Goal: Task Accomplishment & Management: Use online tool/utility

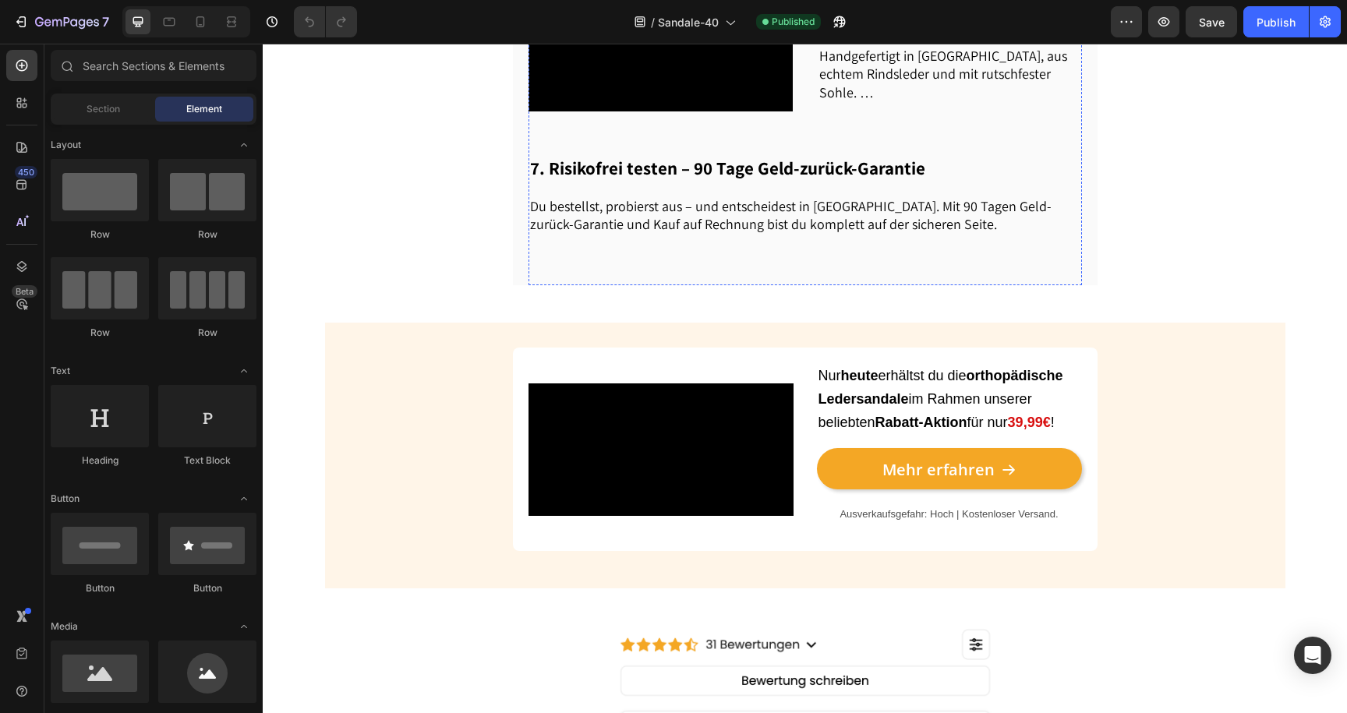
scroll to position [1622, 0]
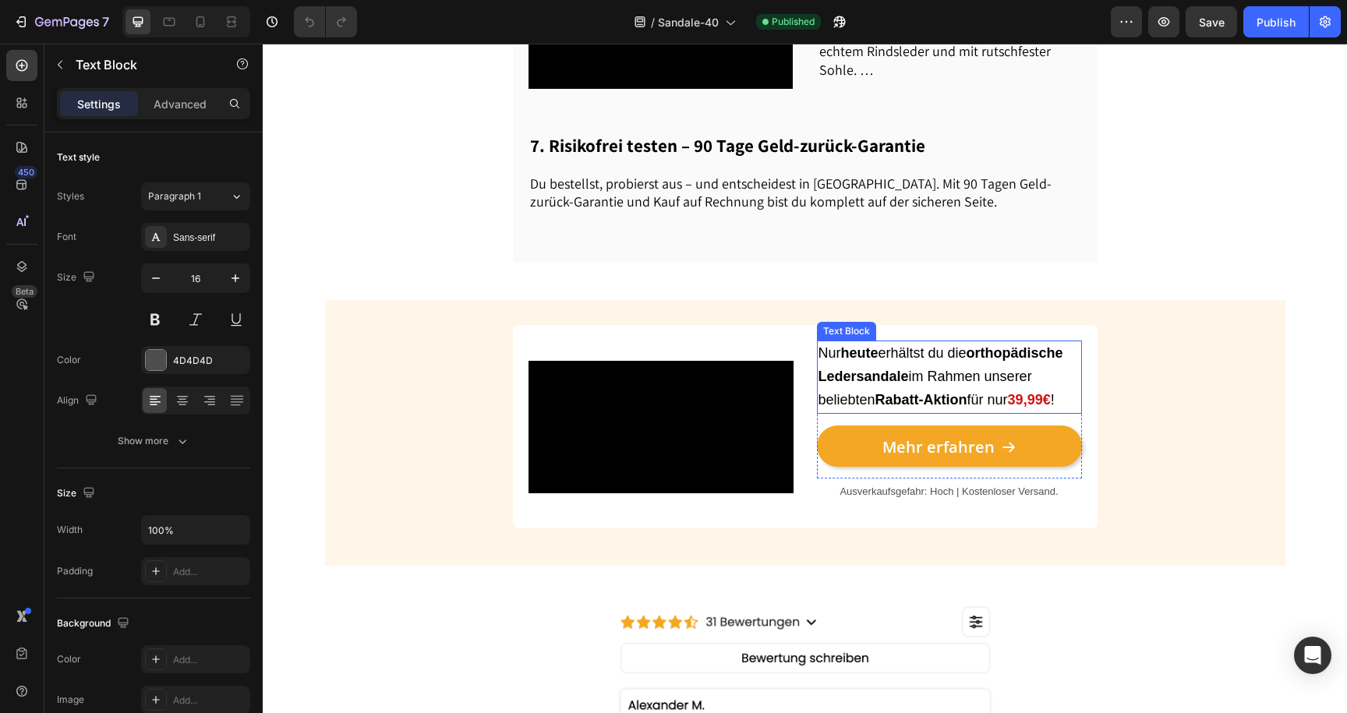
click at [913, 368] on span "Nur [DATE] erhältst du die orthopädische Ledersandale im Rahmen unserer beliebt…" at bounding box center [941, 376] width 245 height 62
click at [1020, 395] on span "Nur [DATE] erhältst du die orthopädische Ledersandale im Rahmen unserer beliebt…" at bounding box center [941, 376] width 245 height 62
click at [1024, 408] on strong "39,99€" at bounding box center [1029, 400] width 43 height 16
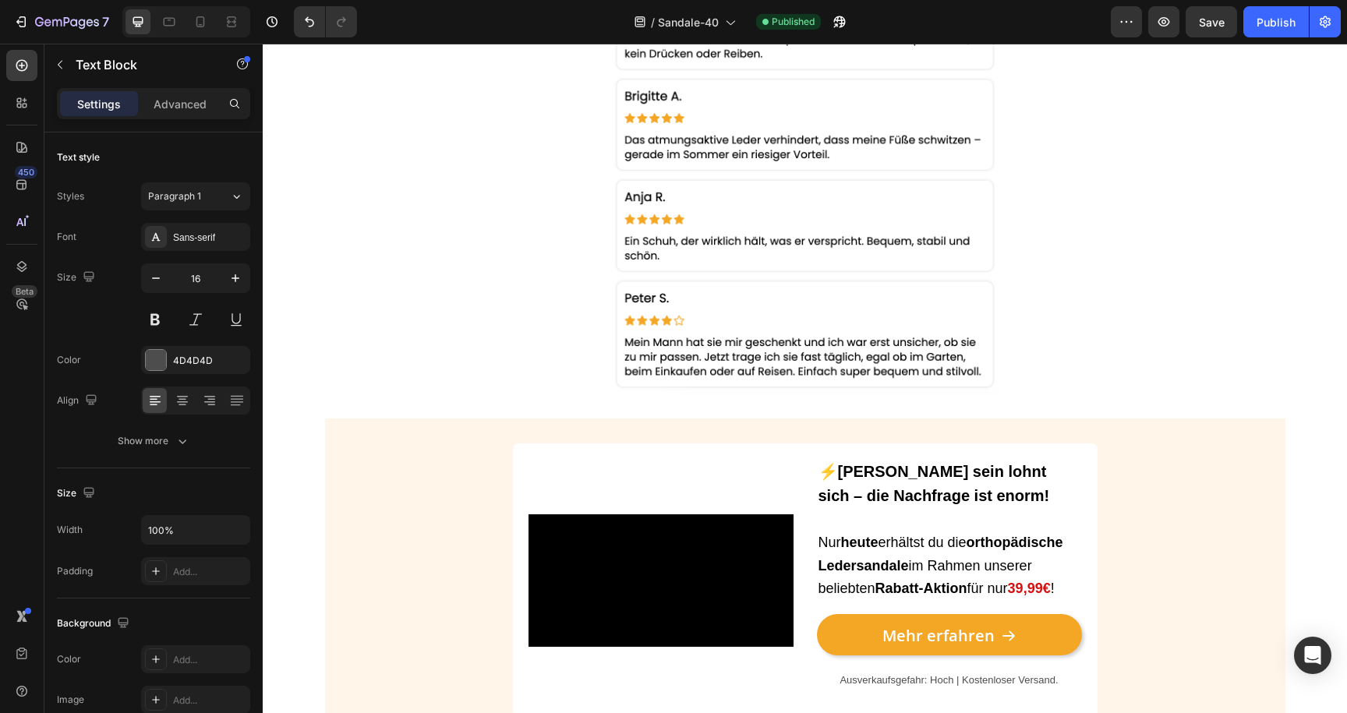
scroll to position [3004, 0]
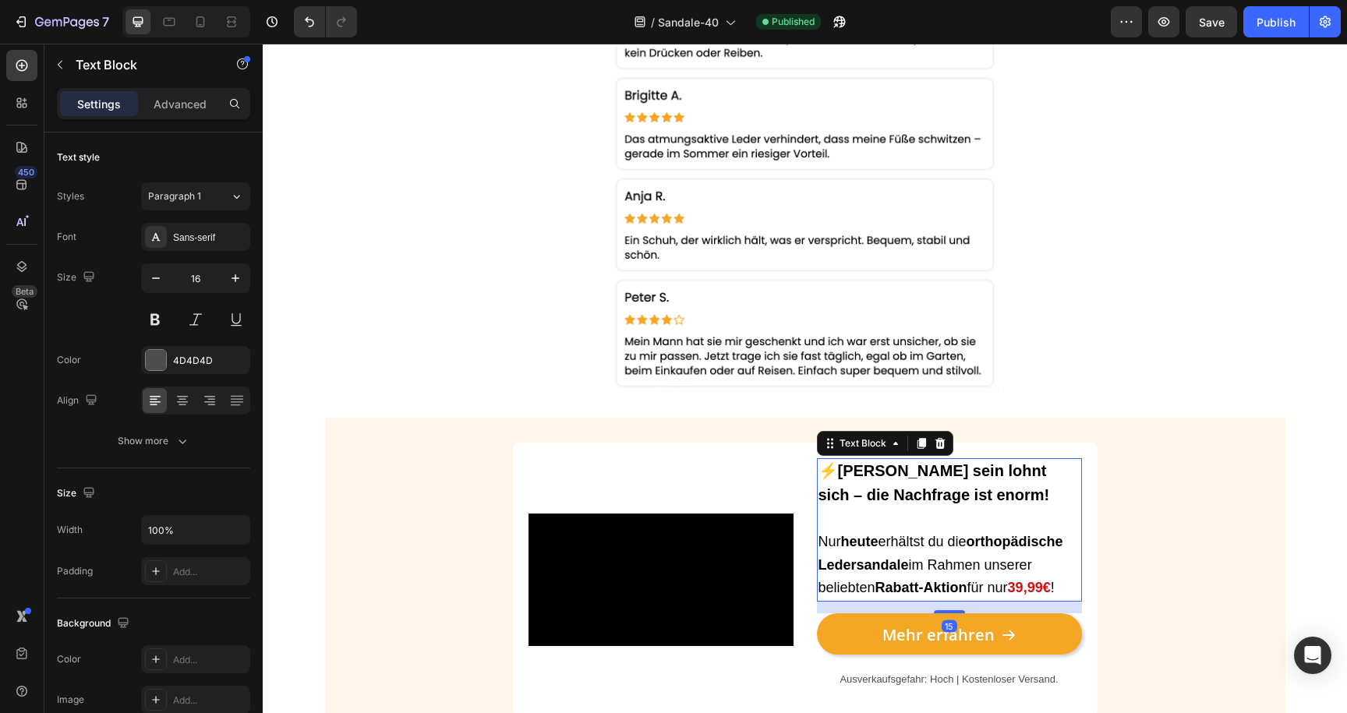
click at [1022, 571] on span "Nur [DATE] erhältst du die orthopädische Ledersandale im Rahmen unserer beliebt…" at bounding box center [941, 565] width 245 height 62
click at [1022, 580] on strong "39,99€" at bounding box center [1029, 588] width 43 height 16
click at [1027, 583] on strong "39,99€" at bounding box center [1029, 588] width 43 height 16
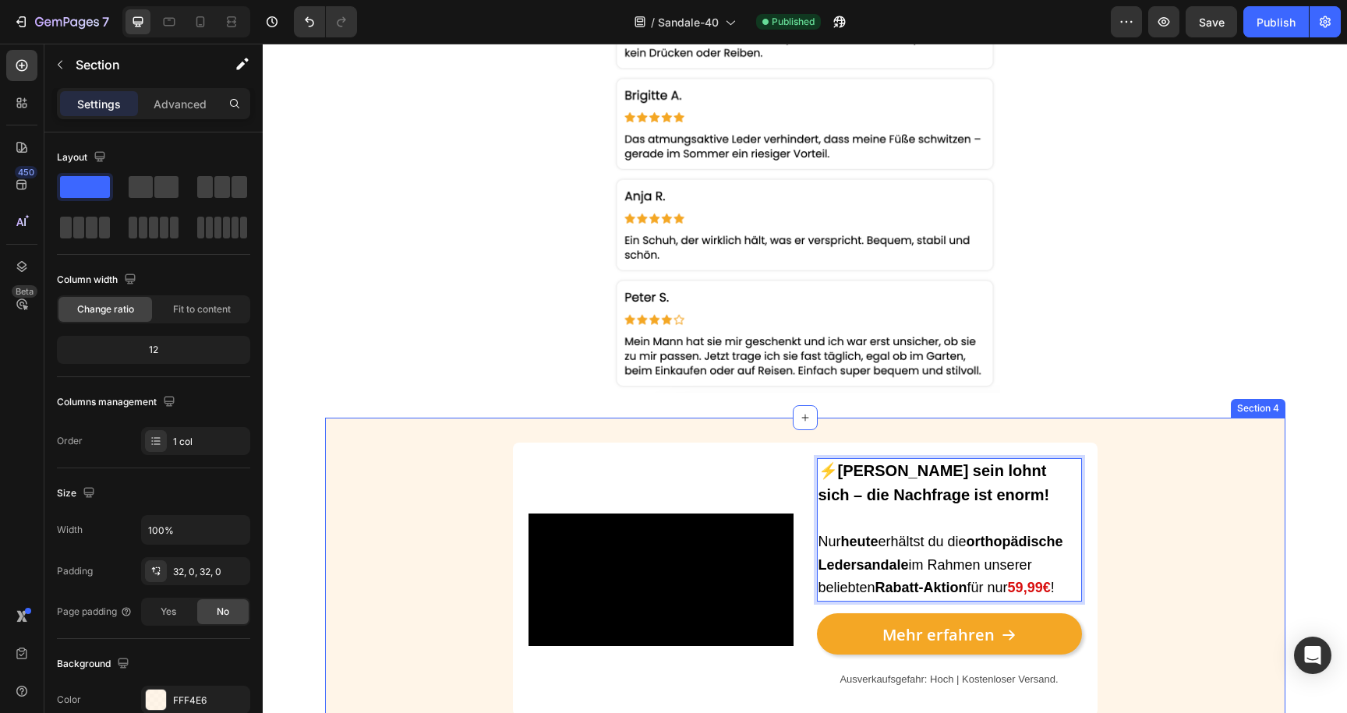
click at [1179, 536] on div "Video ⚡[PERSON_NAME] sein lohnt sich – die Nachfrage ist enorm! Nur [DATE] erhä…" at bounding box center [805, 586] width 960 height 286
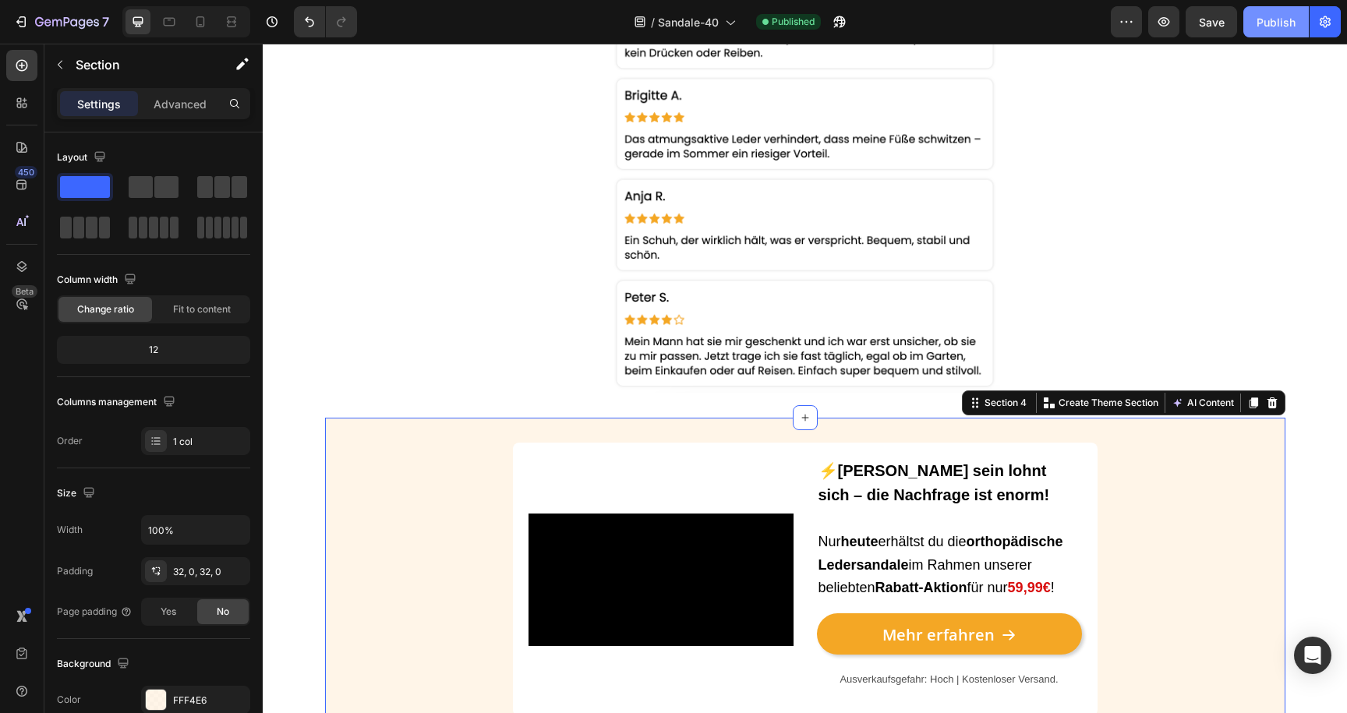
click at [1286, 23] on div "Publish" at bounding box center [1276, 22] width 39 height 16
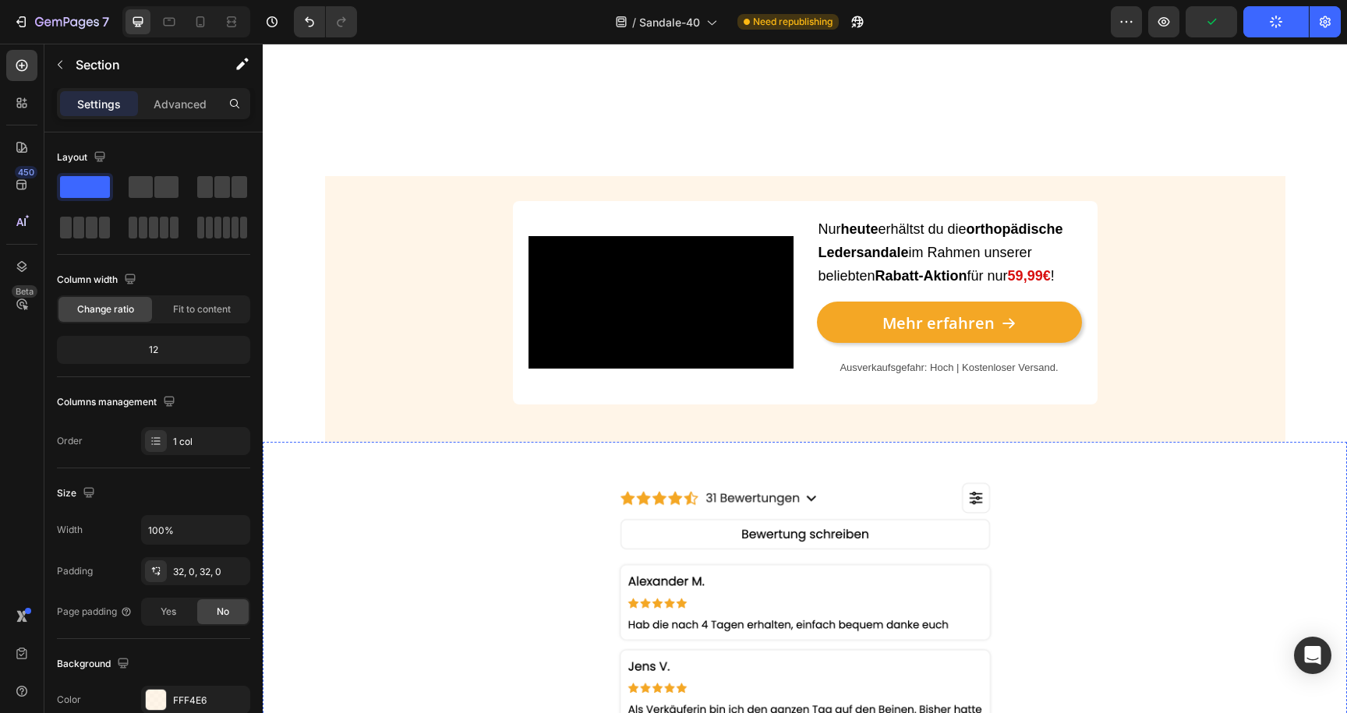
scroll to position [1757, 0]
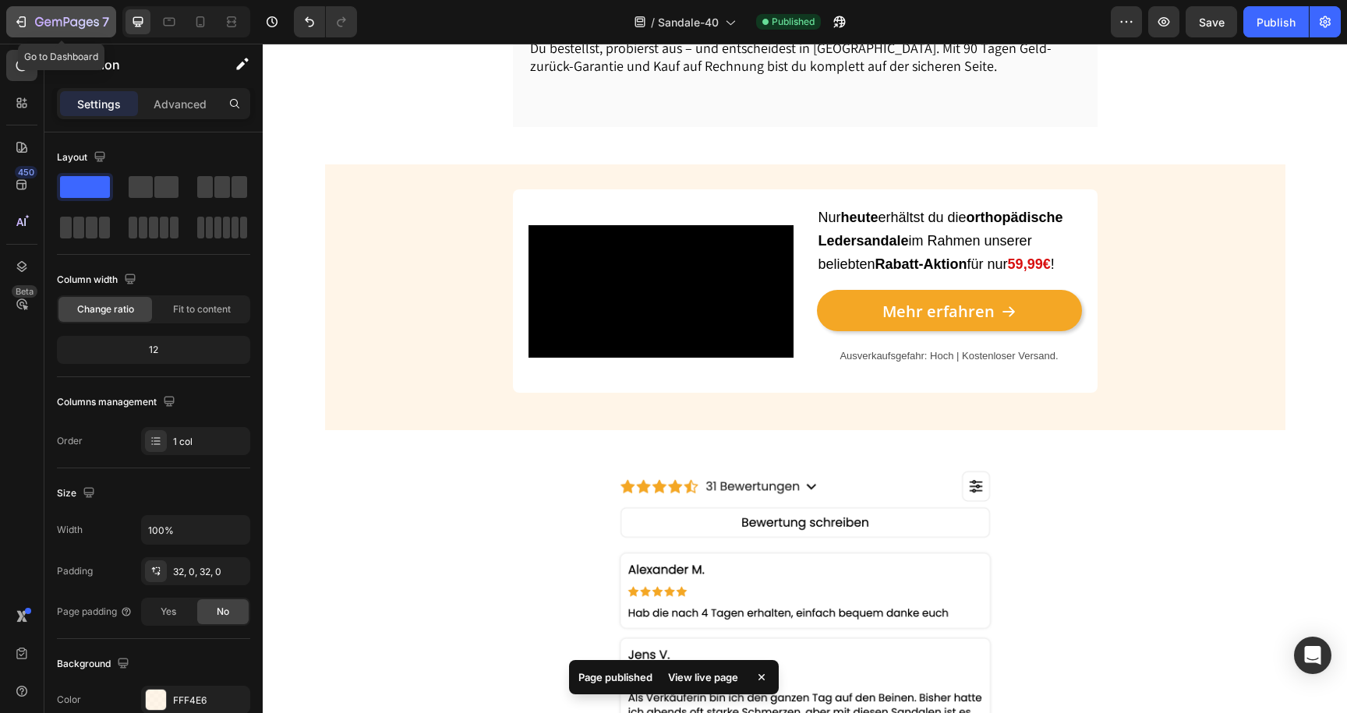
click at [75, 23] on icon "button" at bounding box center [67, 22] width 64 height 13
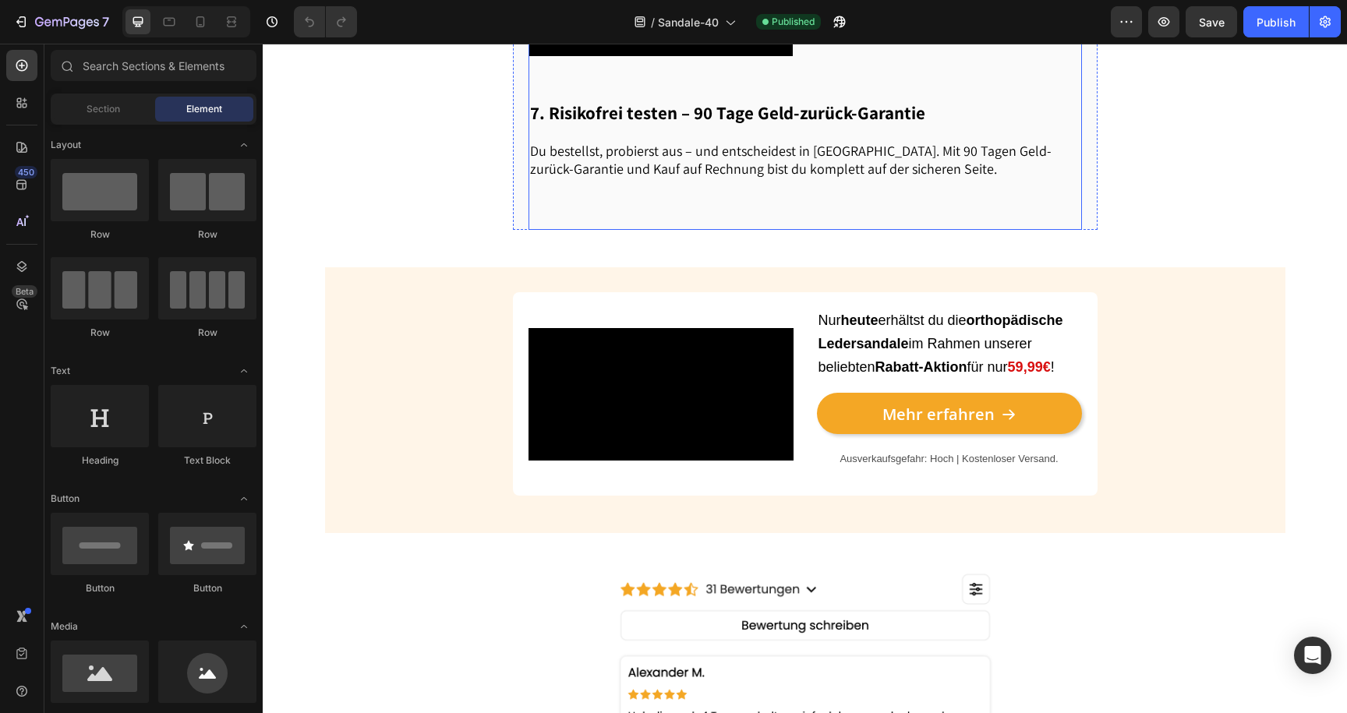
scroll to position [1724, 0]
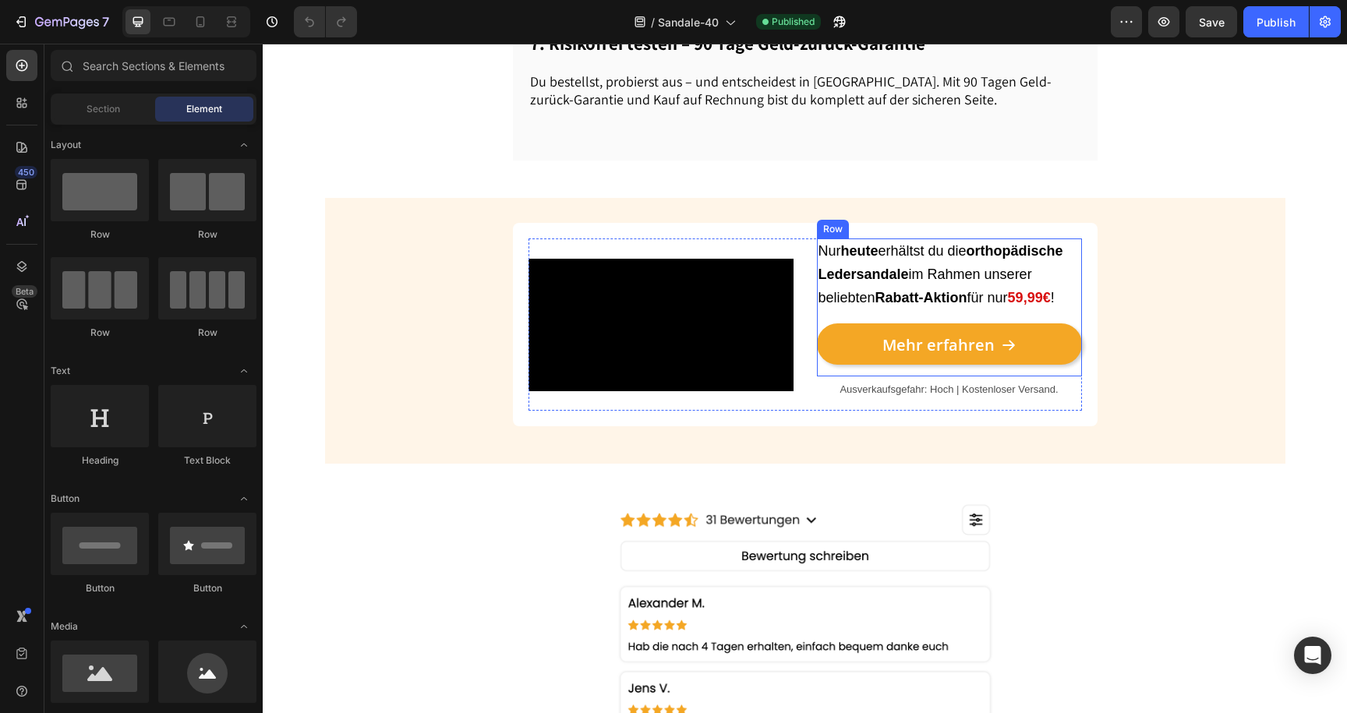
click at [997, 323] on div "Nur heute erhältst du die orthopädische Ledersandale im Rahmen unserer beliebte…" at bounding box center [949, 307] width 265 height 137
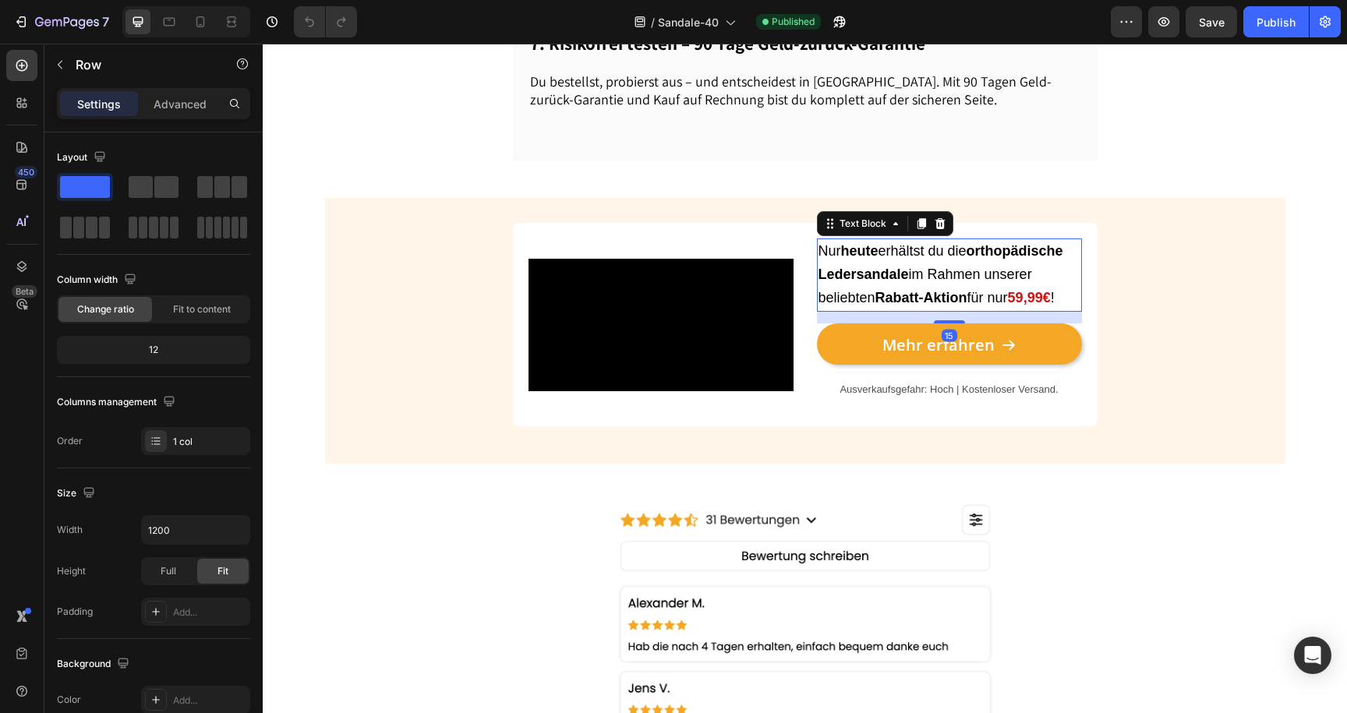
click at [1039, 306] on strong "59,99€" at bounding box center [1029, 298] width 43 height 16
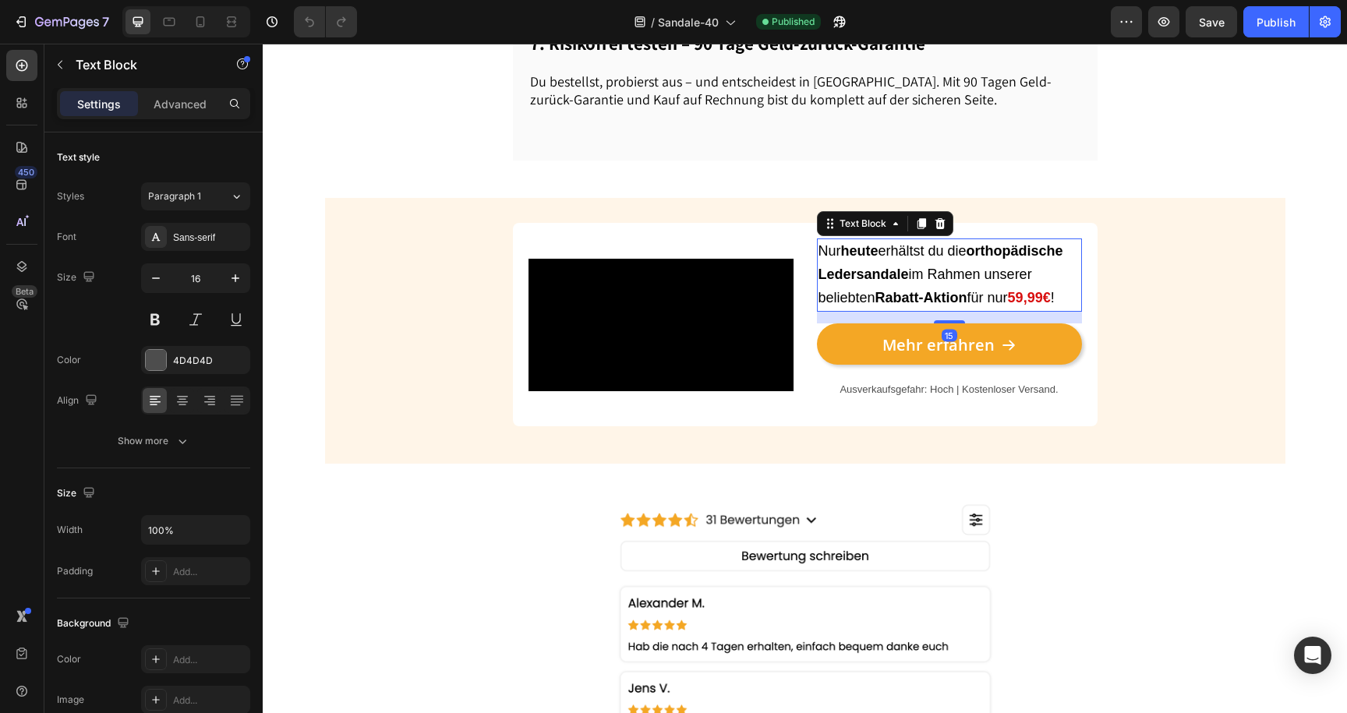
click at [1030, 306] on strong "59,99€" at bounding box center [1029, 298] width 43 height 16
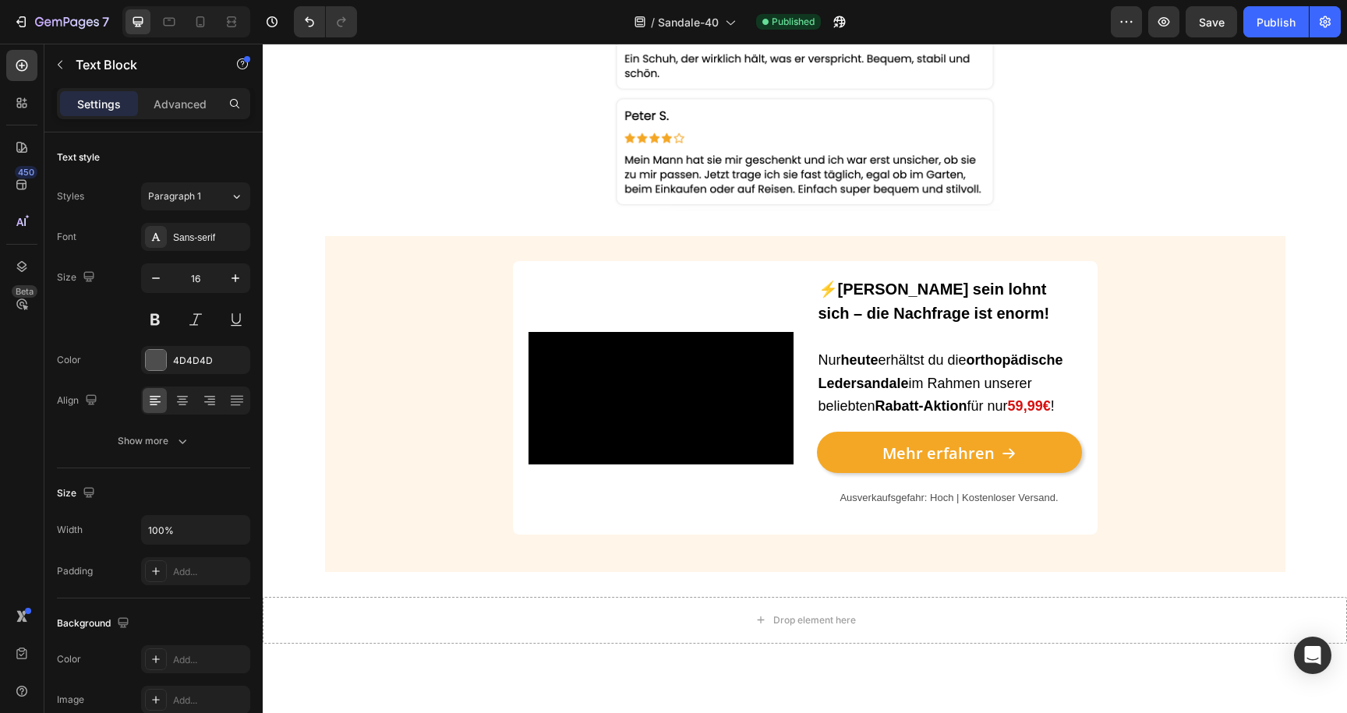
scroll to position [3201, 0]
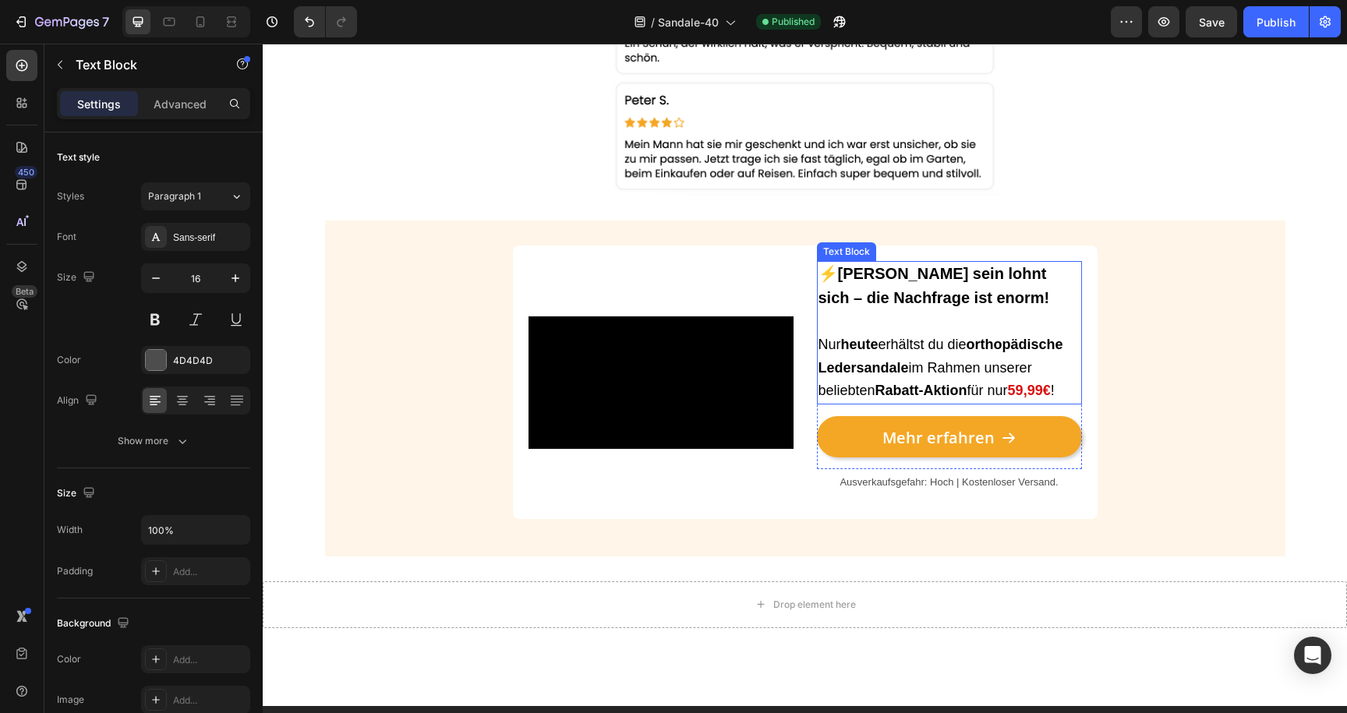
click at [1022, 394] on strong "59,99€" at bounding box center [1029, 391] width 43 height 16
click at [1026, 391] on strong "59,99€" at bounding box center [1029, 391] width 43 height 16
click at [1262, 27] on div "Publish" at bounding box center [1276, 22] width 39 height 16
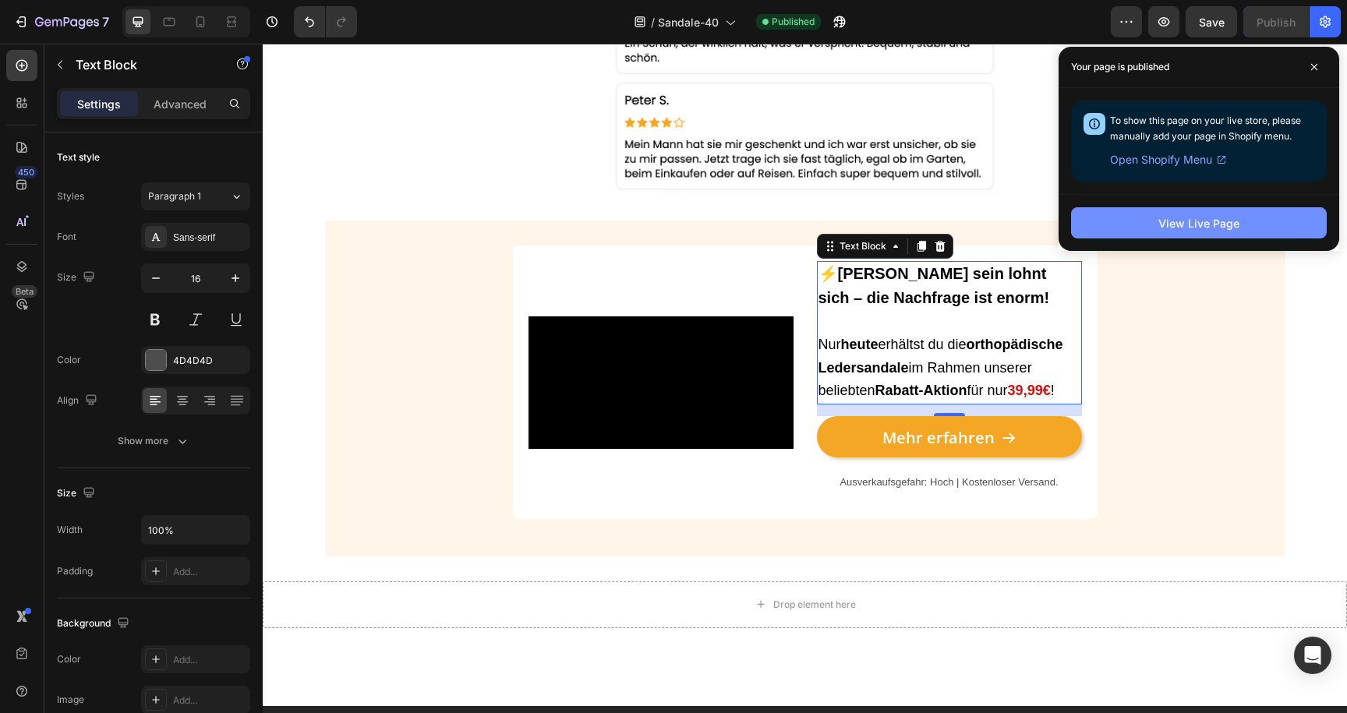
click at [1208, 215] on div "View Live Page" at bounding box center [1198, 223] width 81 height 16
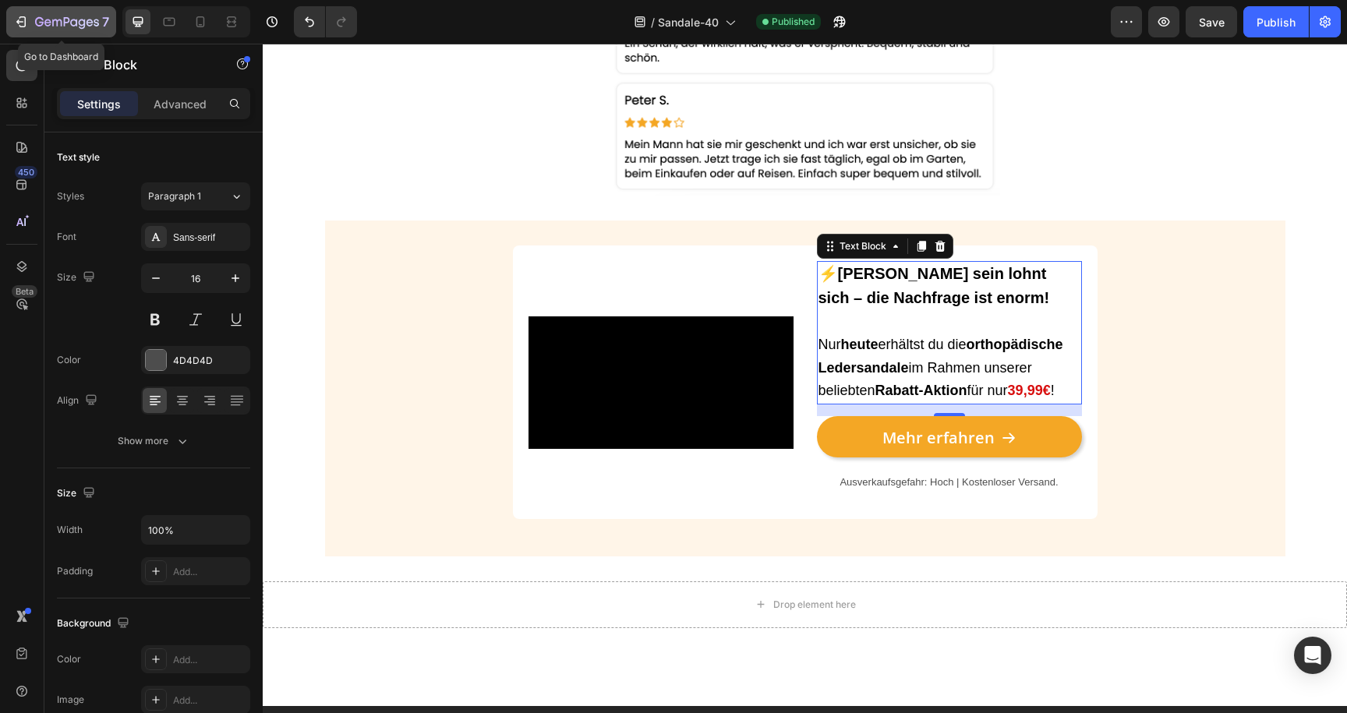
click at [16, 14] on icon "button" at bounding box center [21, 22] width 16 height 16
